Goal: Find specific page/section: Find specific page/section

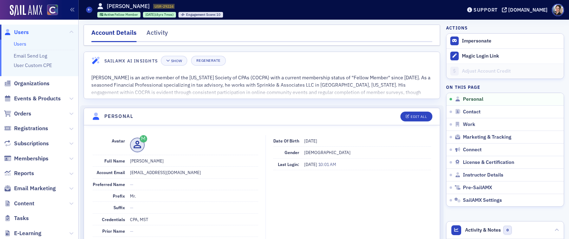
scroll to position [81, 0]
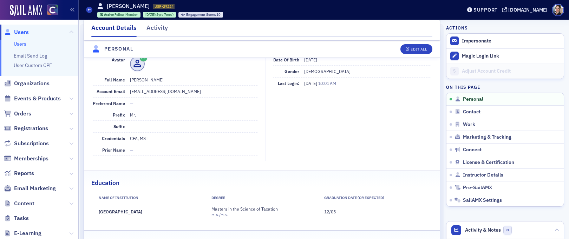
click at [20, 33] on span "Users" at bounding box center [21, 32] width 15 height 8
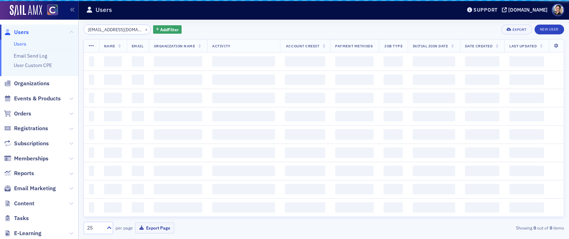
scroll to position [0, 6]
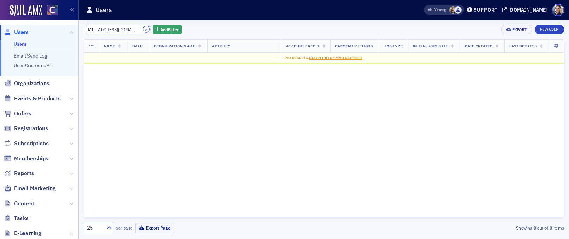
click at [143, 30] on button "×" at bounding box center [146, 29] width 6 height 6
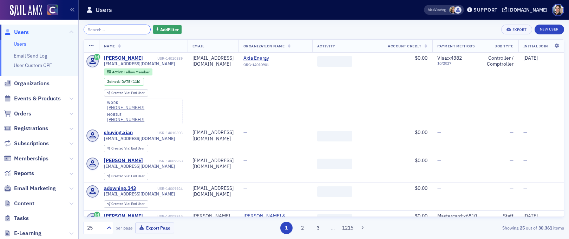
click at [123, 32] on input "search" at bounding box center [117, 30] width 67 height 10
paste input "[EMAIL_ADDRESS][DOMAIN_NAME]"
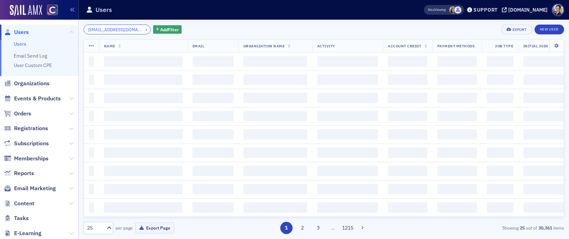
scroll to position [0, 13]
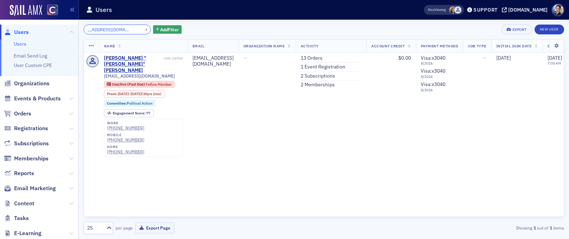
type input "[EMAIL_ADDRESS][DOMAIN_NAME]"
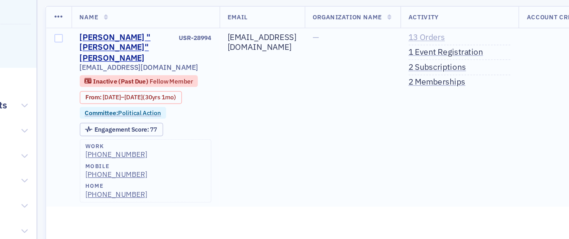
click at [323, 57] on link "13 Orders" at bounding box center [312, 58] width 22 height 6
